Goal: Check status: Check status

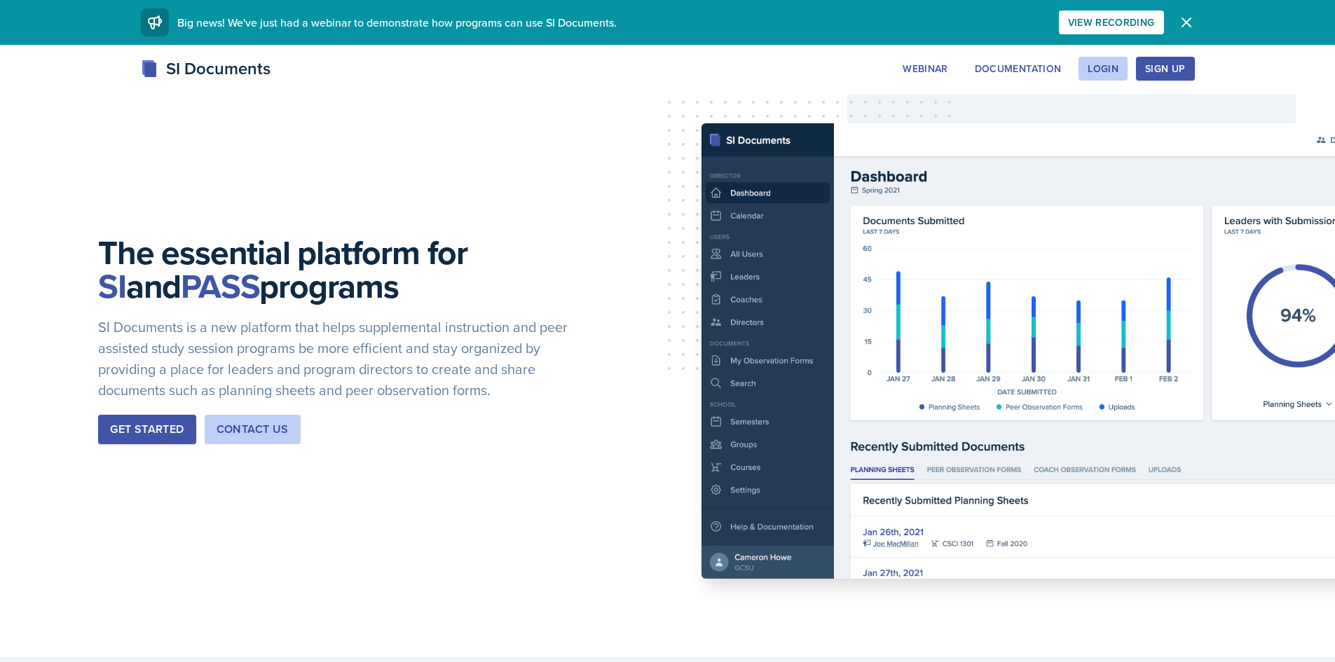
click at [1096, 86] on div "SI Documents Webinar Documentation Login Sign Up Sign Up Login Documentation We…" at bounding box center [667, 84] width 1335 height 56
click at [1096, 79] on button "Login" at bounding box center [1103, 69] width 49 height 24
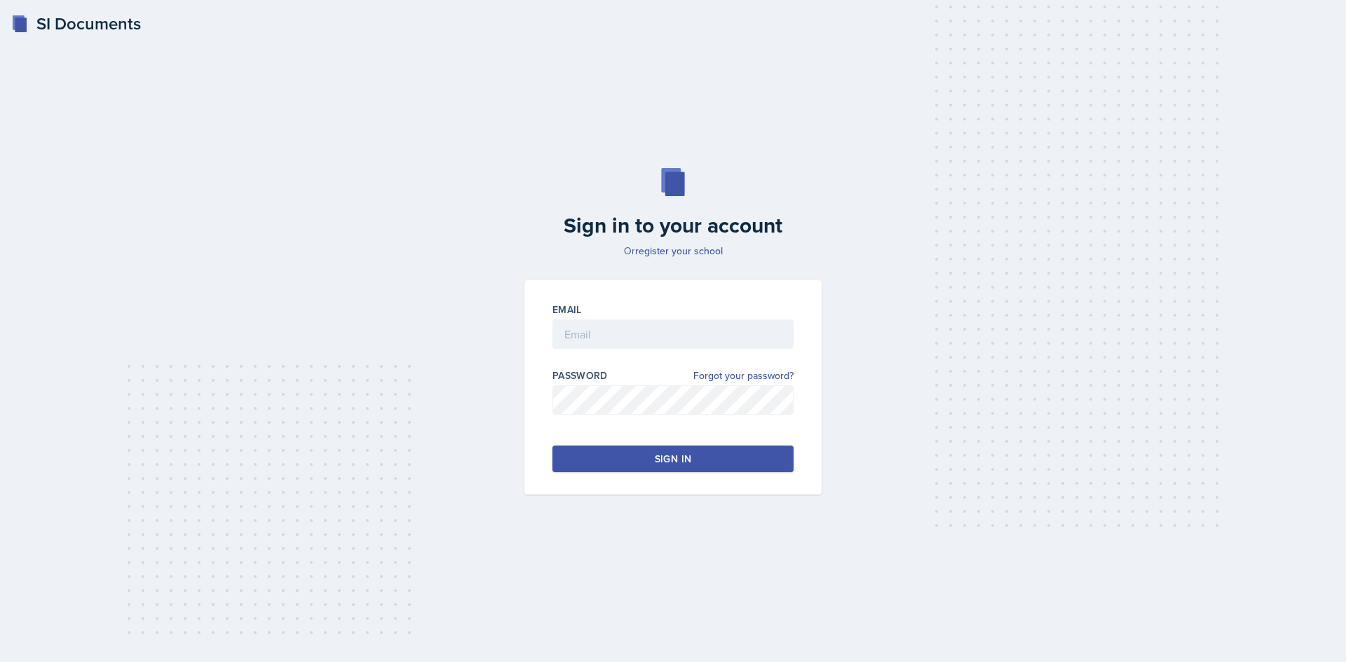
click at [606, 350] on div at bounding box center [672, 356] width 241 height 14
click at [605, 347] on input "email" at bounding box center [672, 334] width 241 height 29
type input "[EMAIL_ADDRESS][DOMAIN_NAME]"
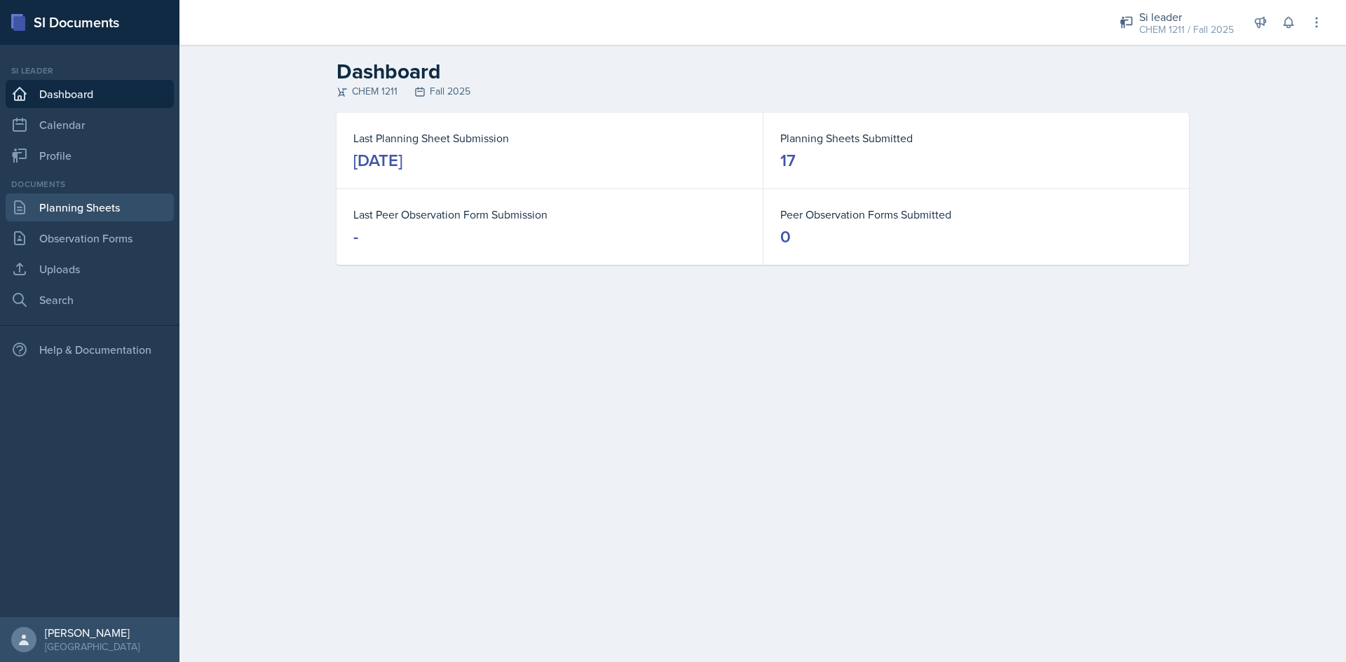
click at [71, 202] on link "Planning Sheets" at bounding box center [90, 207] width 168 height 28
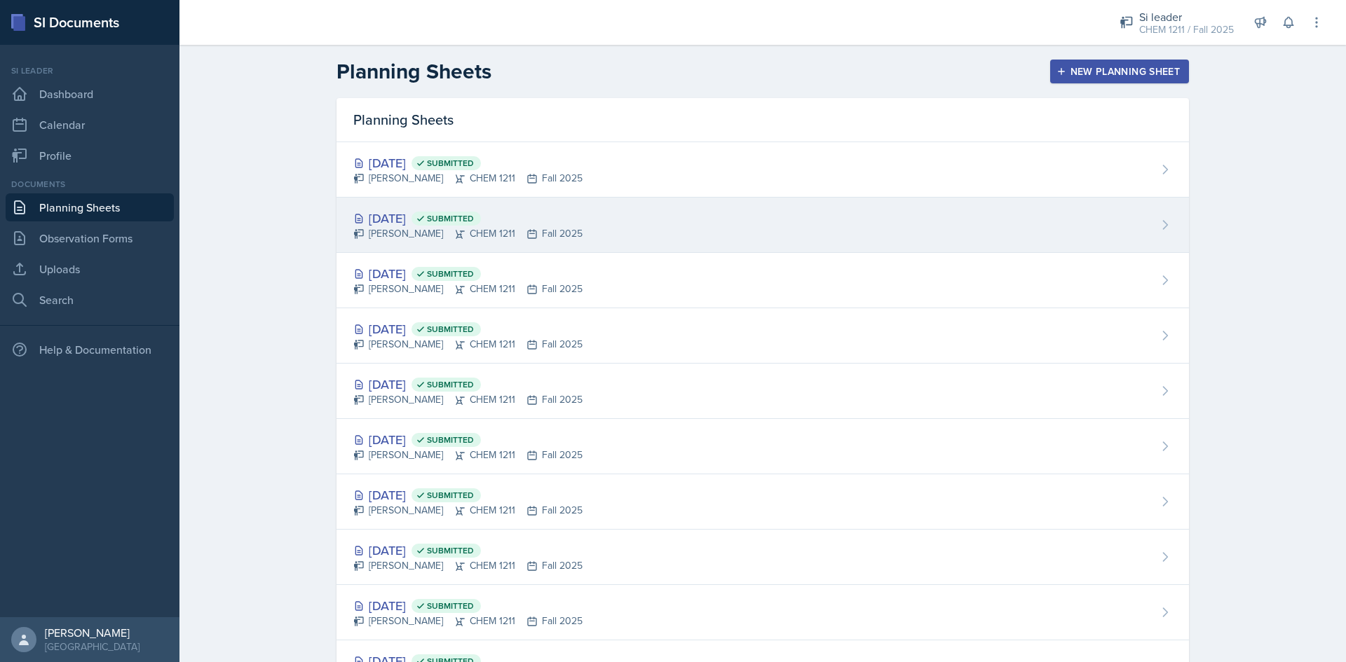
click at [747, 239] on div "[DATE] Submitted [PERSON_NAME] CHEM 1211 Fall 2025" at bounding box center [762, 225] width 852 height 55
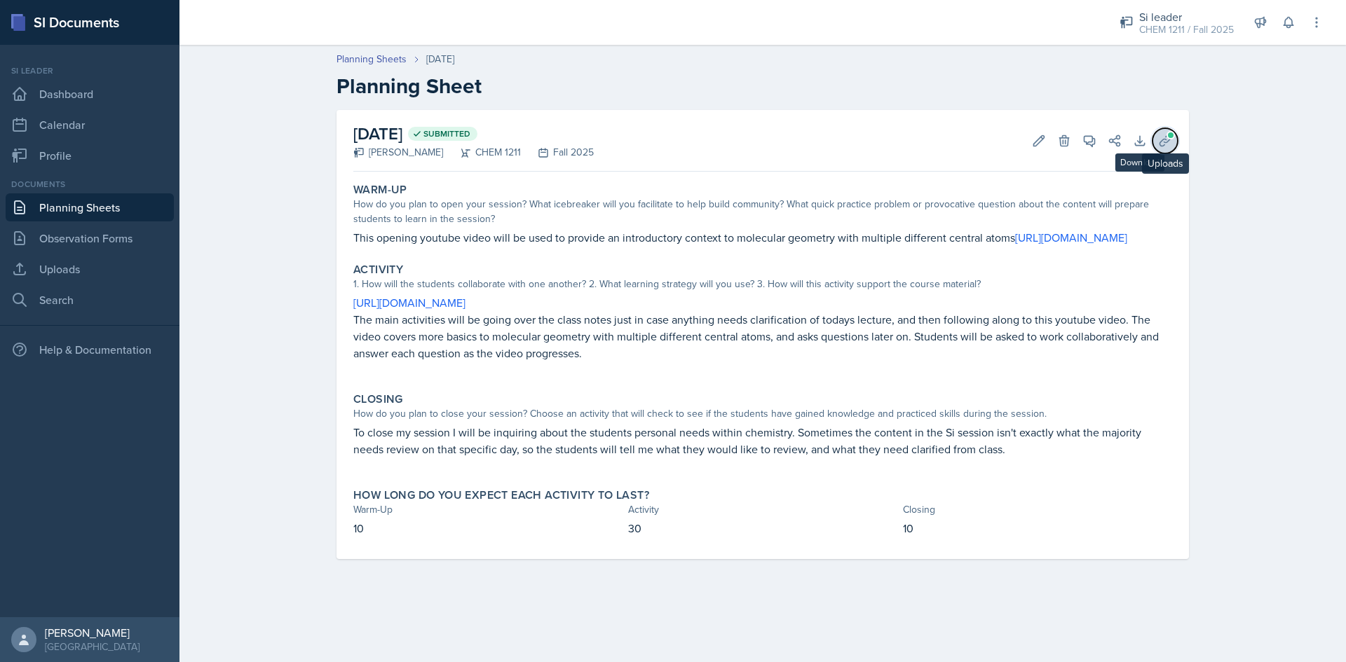
click at [1157, 136] on button "Uploads" at bounding box center [1164, 140] width 25 height 25
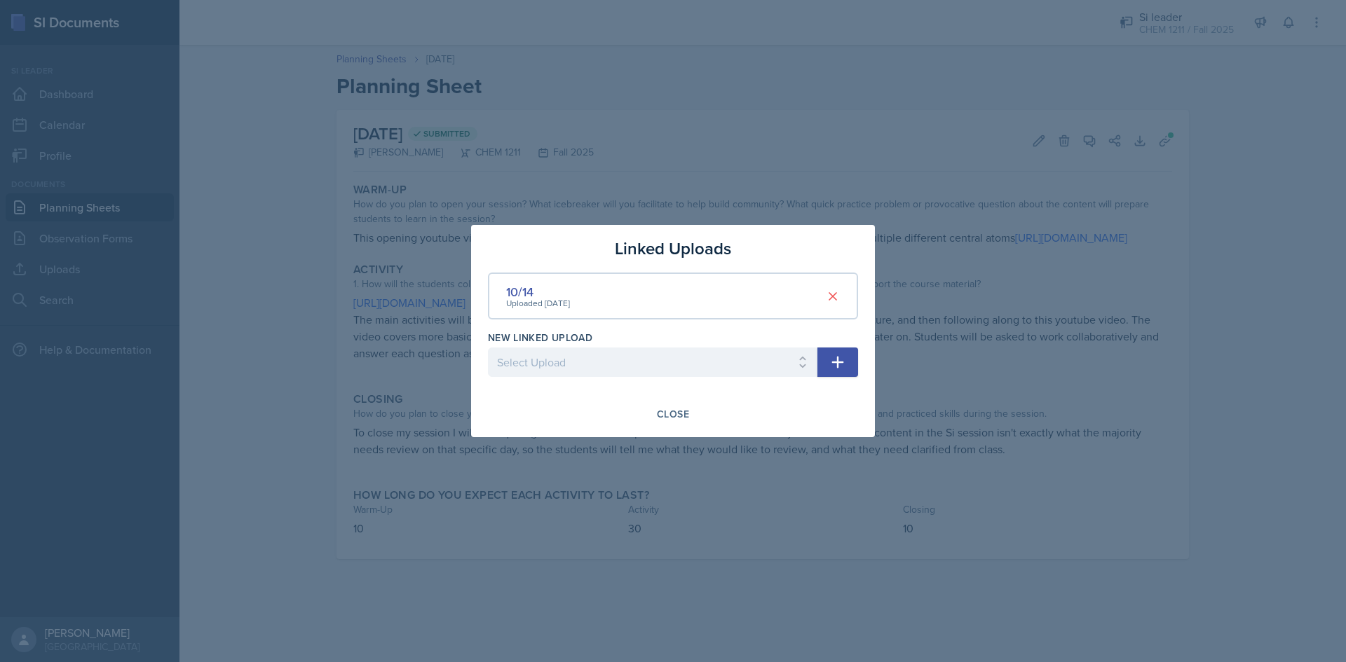
click at [519, 301] on div "Uploaded [DATE]" at bounding box center [538, 303] width 64 height 13
click at [519, 292] on div "10/14" at bounding box center [538, 291] width 64 height 19
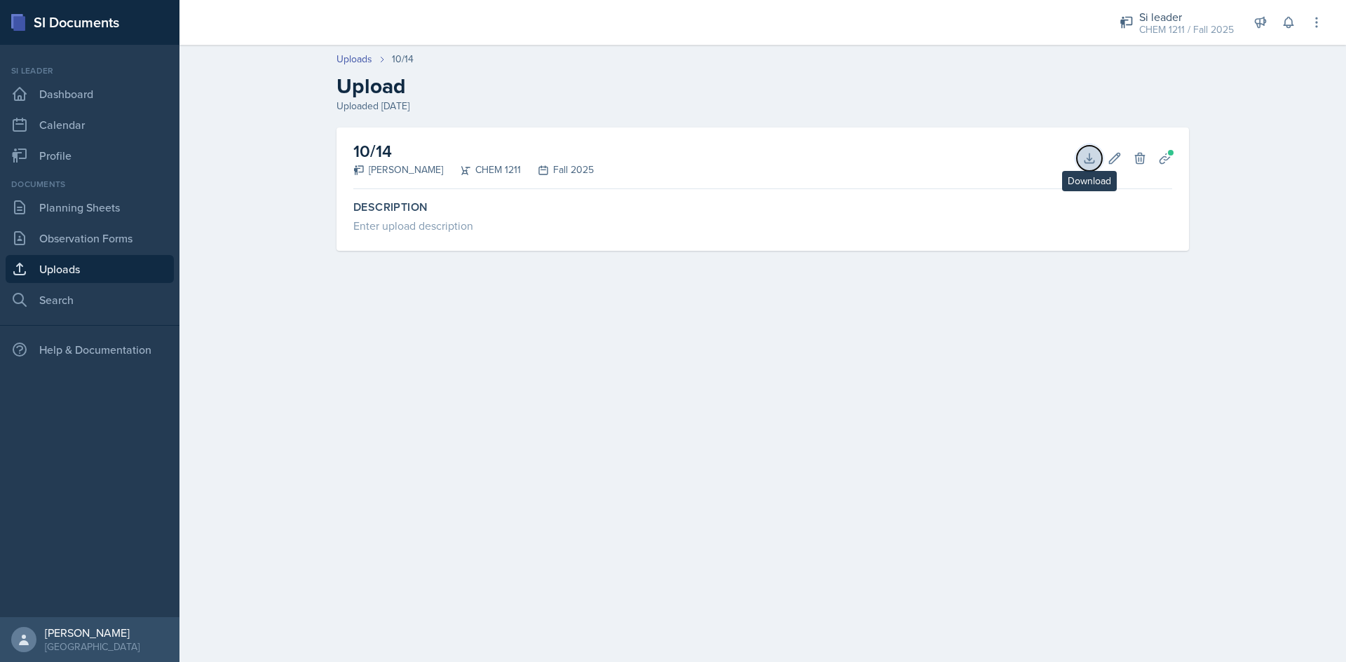
click at [1084, 158] on icon at bounding box center [1089, 158] width 14 height 14
